Goal: Transaction & Acquisition: Purchase product/service

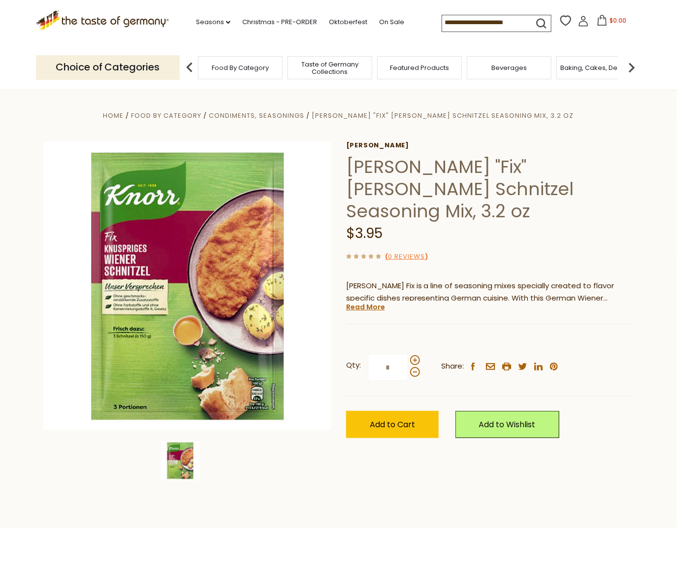
click at [468, 16] on input at bounding box center [483, 22] width 83 height 14
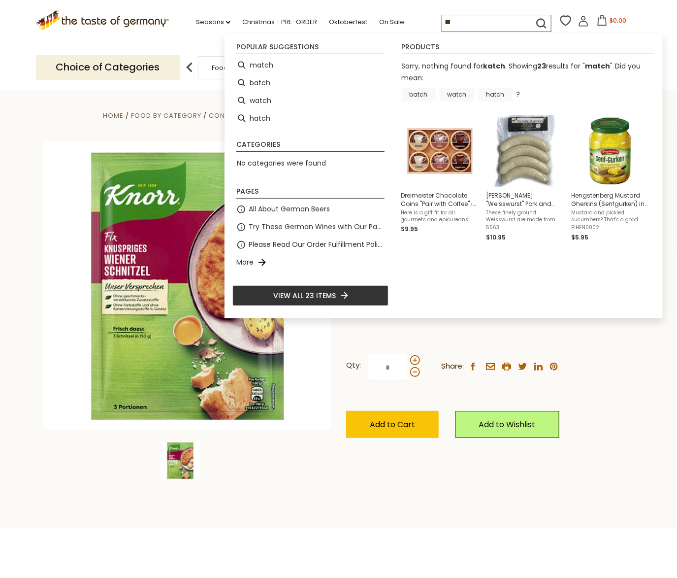
type input "*"
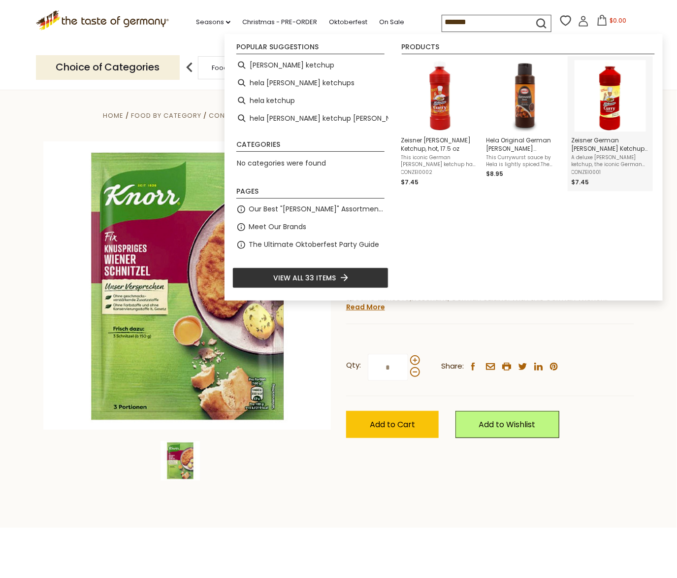
type input "*******"
click at [607, 112] on img "Zeisner German Curry Ketchup 17.5 oz" at bounding box center [610, 95] width 71 height 71
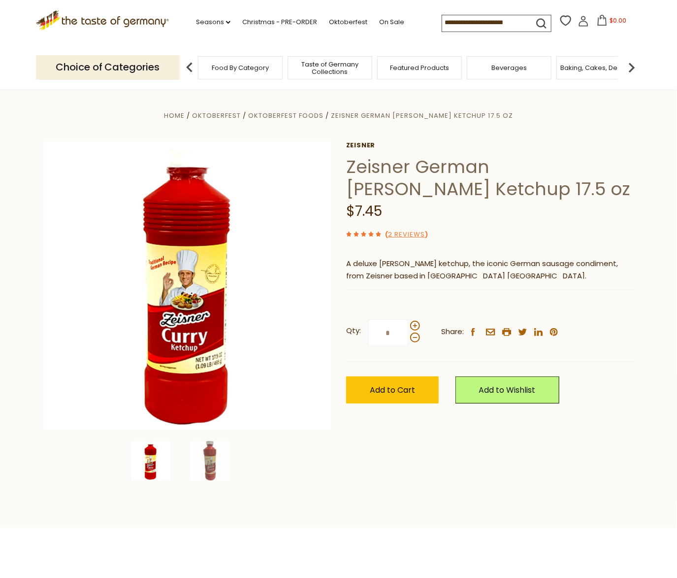
click at [143, 20] on icon at bounding box center [101, 18] width 133 height 17
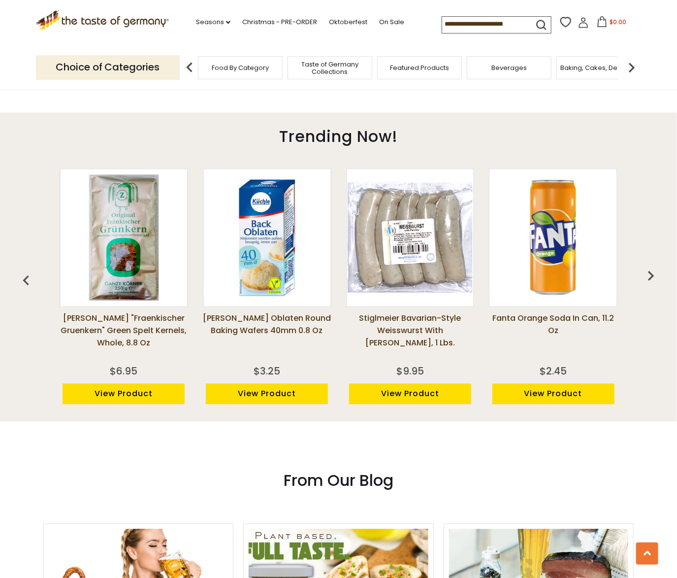
scroll to position [640, 0]
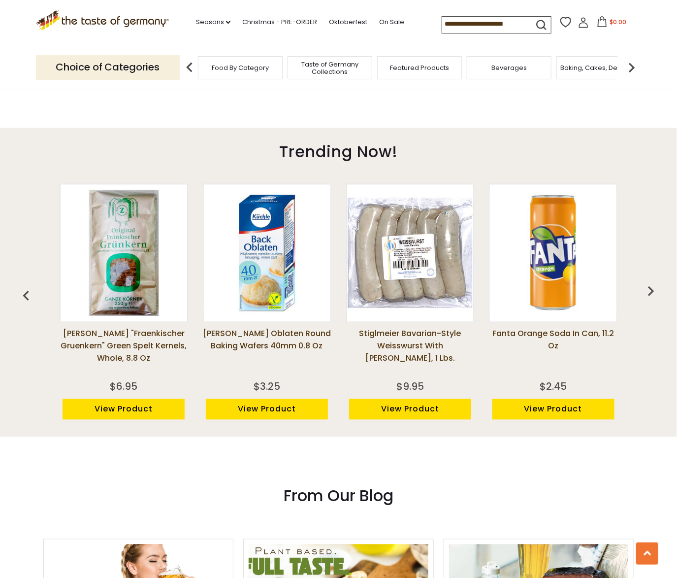
click at [661, 292] on img "button" at bounding box center [651, 291] width 20 height 20
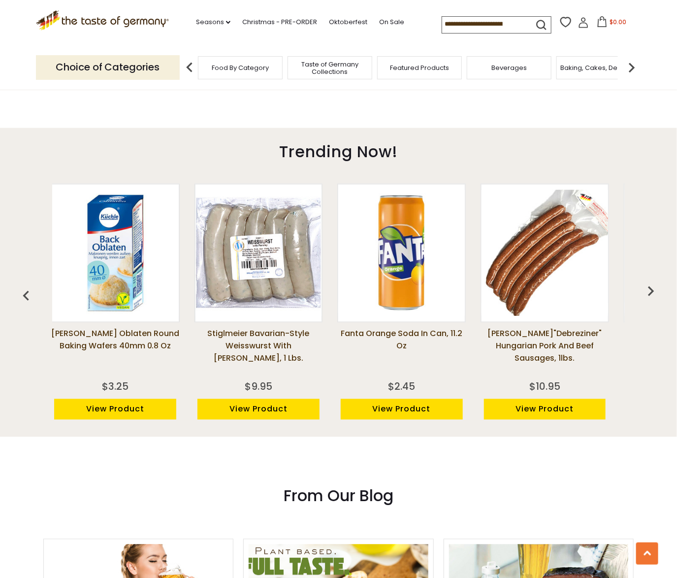
scroll to position [0, 152]
click at [661, 290] on img "button" at bounding box center [651, 291] width 20 height 20
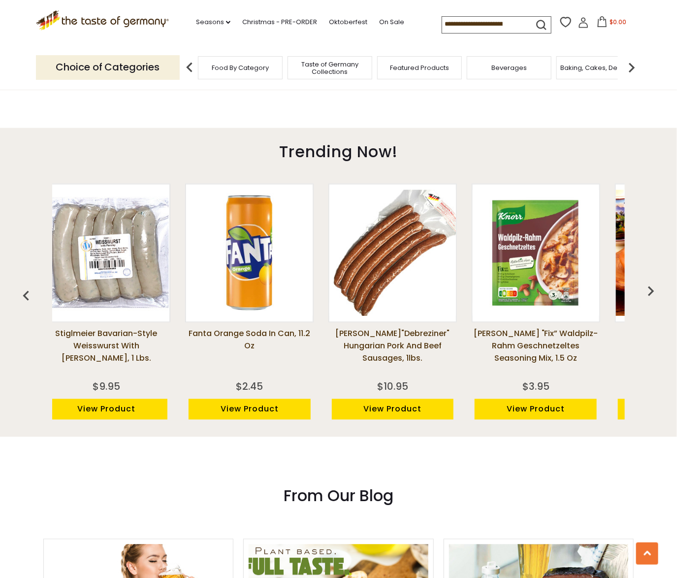
scroll to position [0, 304]
click at [661, 290] on img "button" at bounding box center [651, 291] width 20 height 20
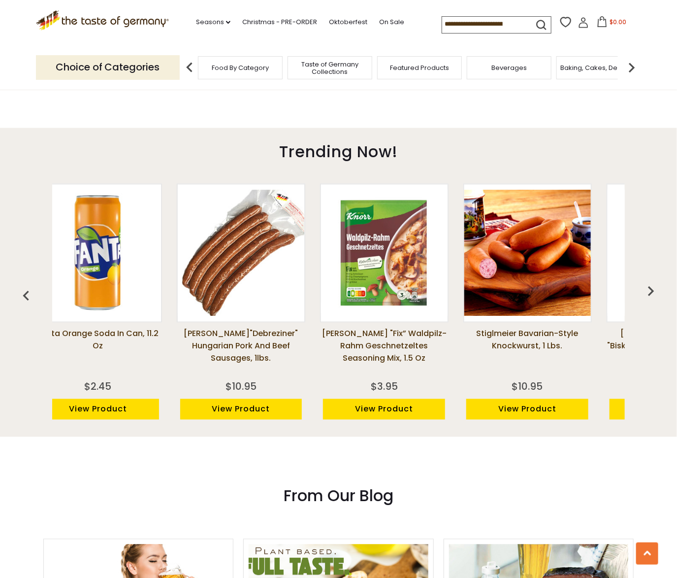
scroll to position [0, 456]
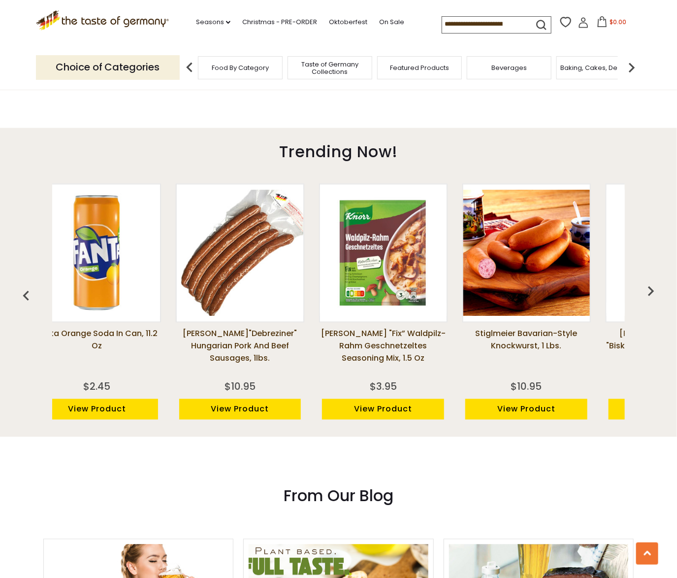
click at [661, 290] on img "button" at bounding box center [651, 291] width 20 height 20
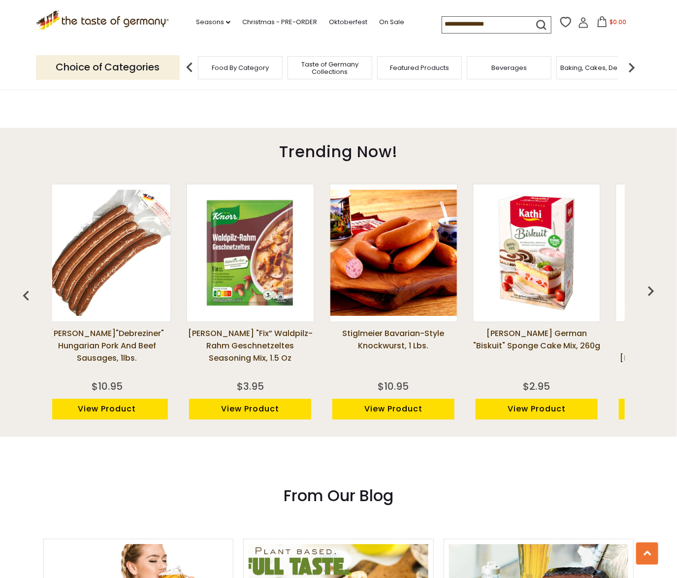
scroll to position [0, 609]
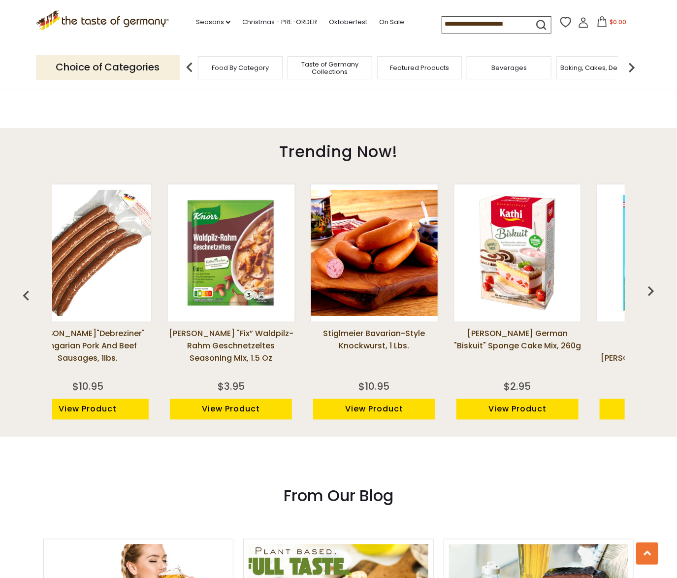
click at [661, 290] on img "button" at bounding box center [651, 291] width 20 height 20
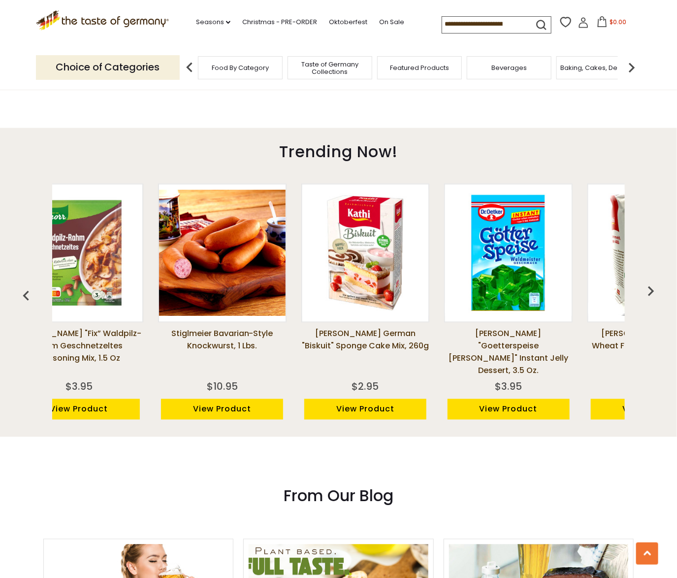
click at [661, 290] on img "button" at bounding box center [651, 291] width 20 height 20
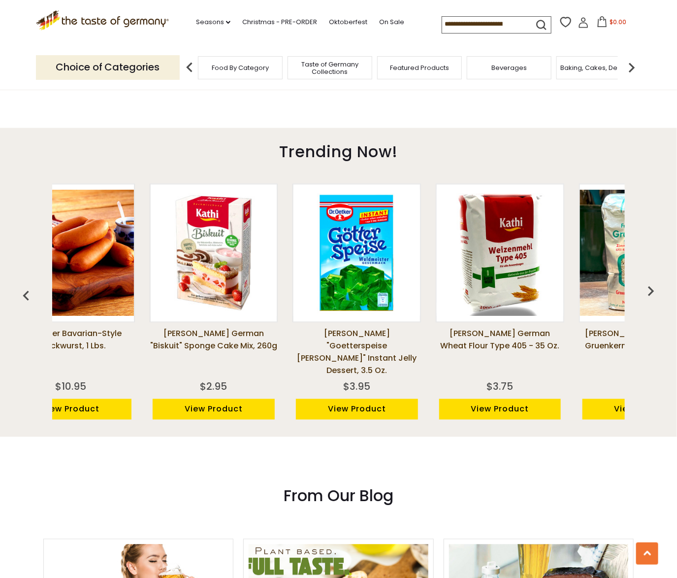
scroll to position [0, 913]
click at [661, 297] on img "button" at bounding box center [651, 291] width 20 height 20
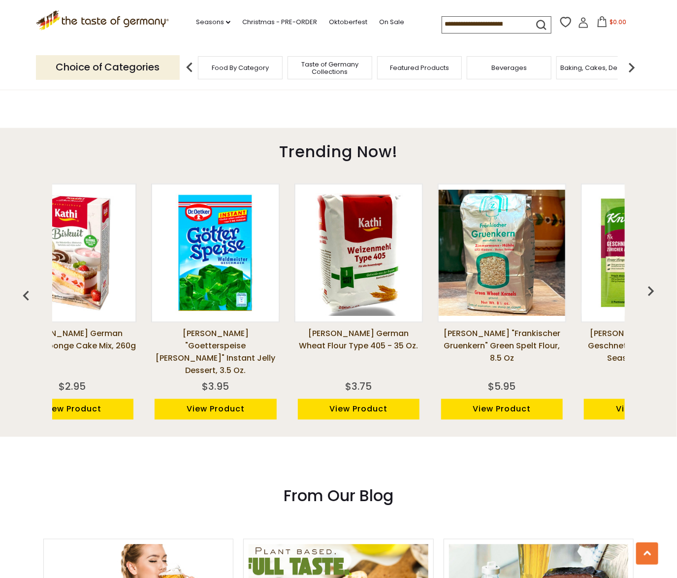
scroll to position [0, 1066]
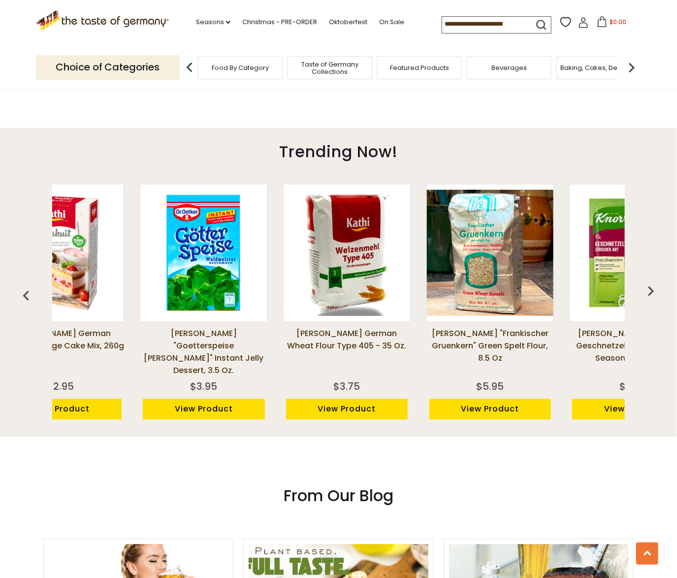
click at [661, 297] on img "button" at bounding box center [651, 291] width 20 height 20
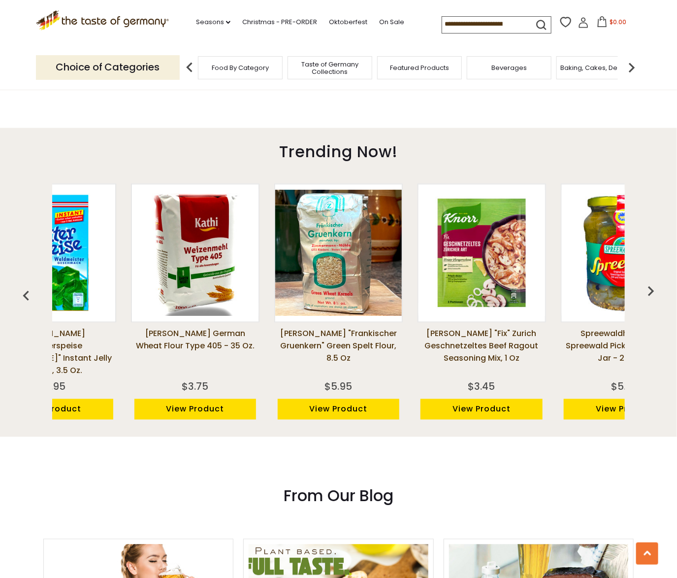
scroll to position [0, 1218]
click at [661, 297] on img "button" at bounding box center [651, 291] width 20 height 20
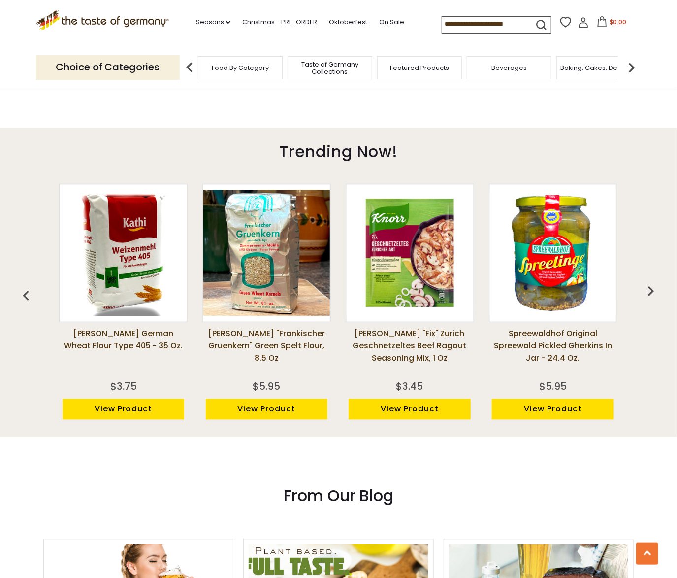
scroll to position [0, 1370]
click at [661, 296] on img "button" at bounding box center [651, 291] width 20 height 20
click at [661, 284] on img "button" at bounding box center [651, 291] width 20 height 20
click at [661, 285] on img "button" at bounding box center [651, 291] width 20 height 20
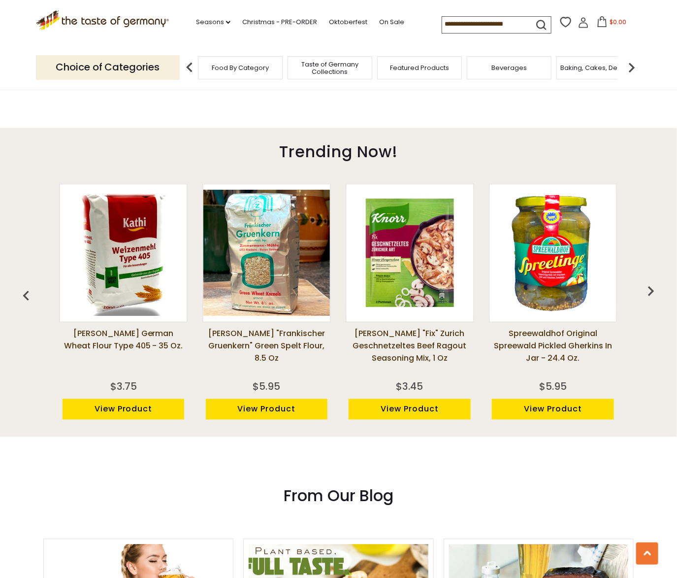
click at [661, 287] on img "button" at bounding box center [651, 291] width 20 height 20
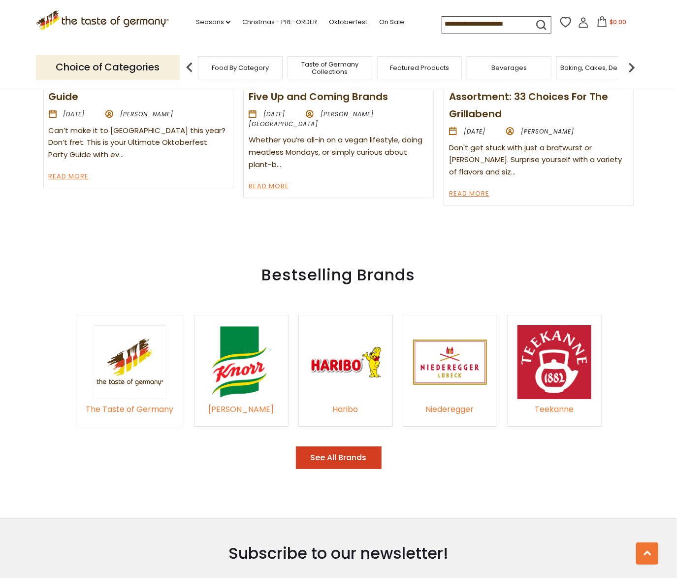
scroll to position [1280, 0]
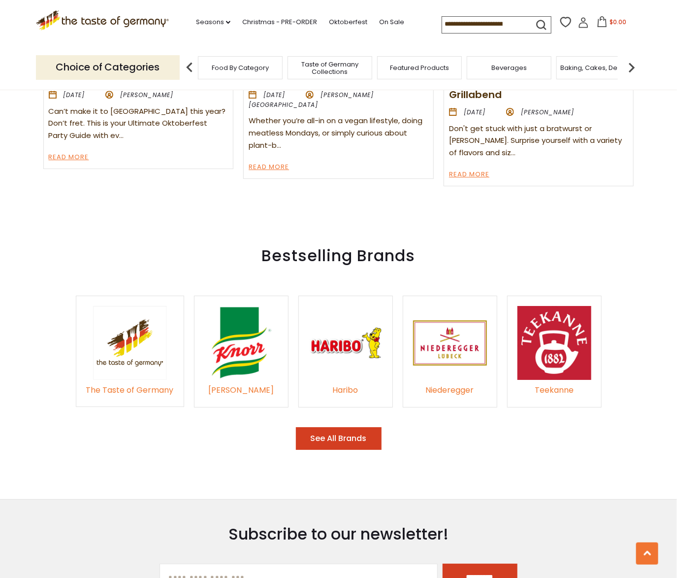
click at [327, 330] on img at bounding box center [346, 343] width 74 height 74
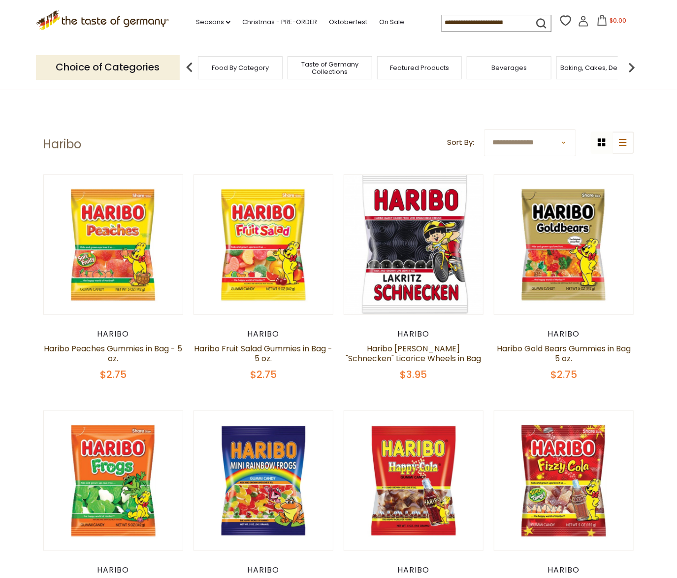
click at [421, 70] on span "Featured Products" at bounding box center [419, 67] width 59 height 7
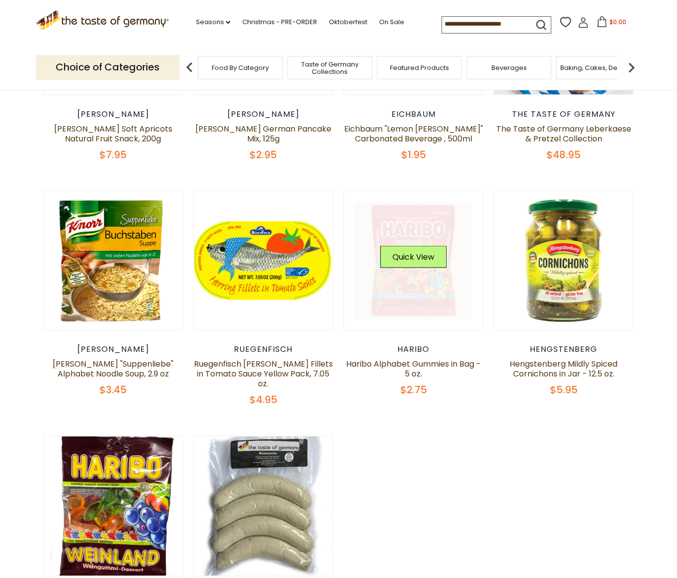
scroll to position [591, 0]
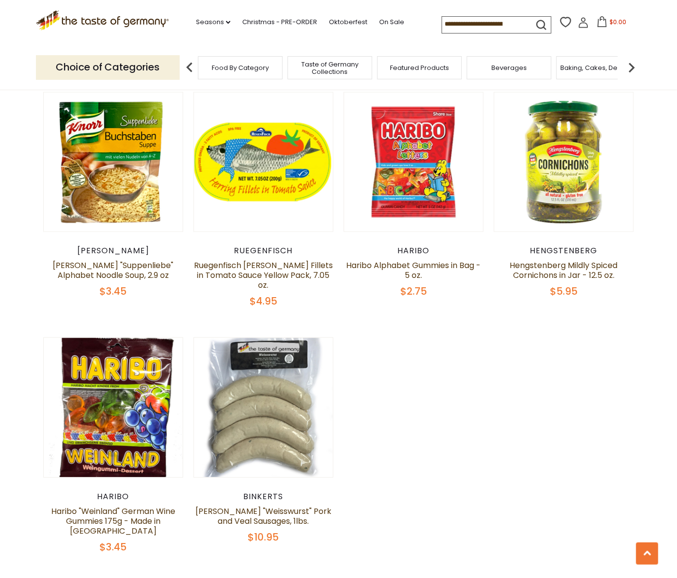
click at [634, 72] on img at bounding box center [632, 68] width 20 height 20
click at [546, 70] on div "Breads" at bounding box center [558, 67] width 85 height 23
click at [631, 69] on img at bounding box center [632, 68] width 20 height 20
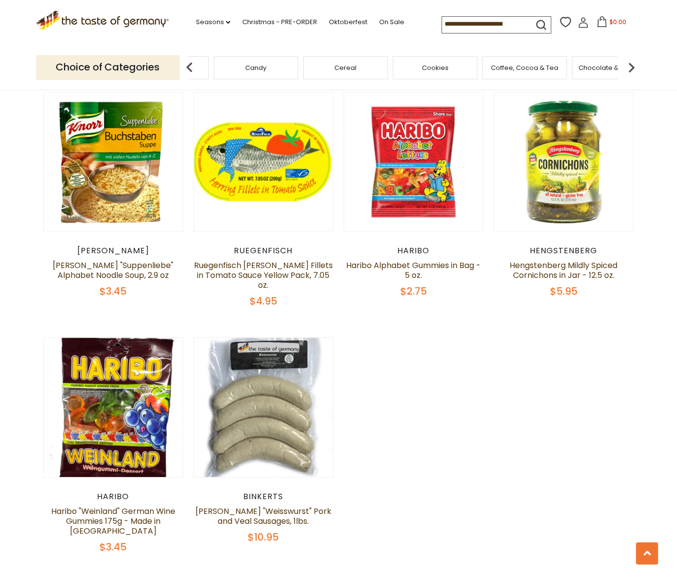
click at [631, 69] on img at bounding box center [632, 68] width 20 height 20
click at [408, 68] on span "Condiments, Seasonings" at bounding box center [402, 68] width 79 height 15
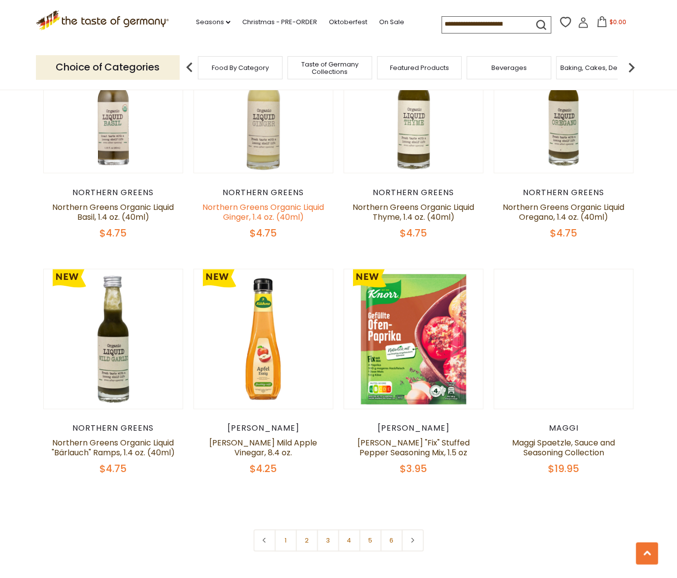
scroll to position [2068, 0]
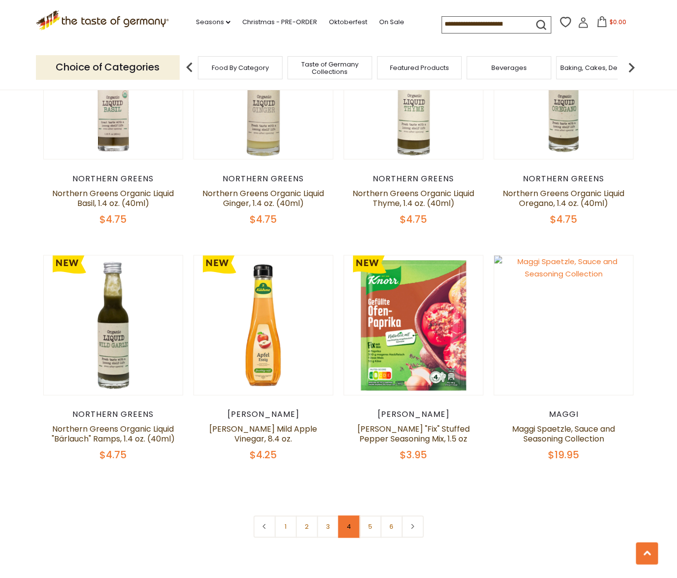
click at [340, 516] on link "4" at bounding box center [349, 527] width 22 height 22
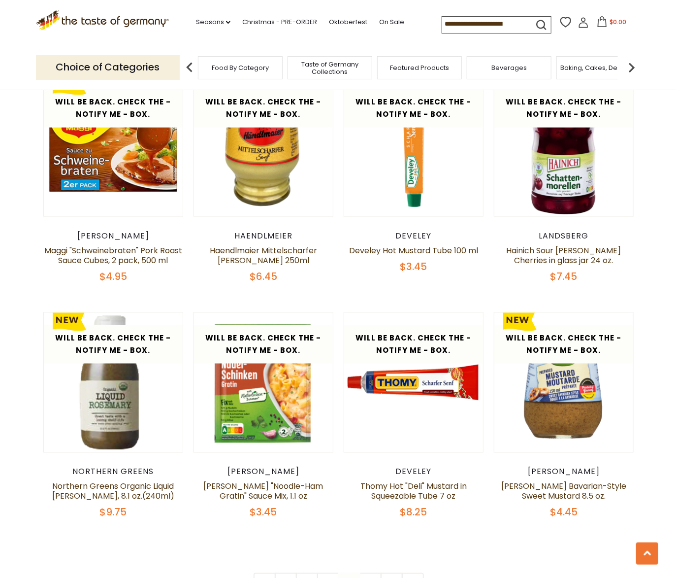
scroll to position [1997, 0]
